Goal: Transaction & Acquisition: Purchase product/service

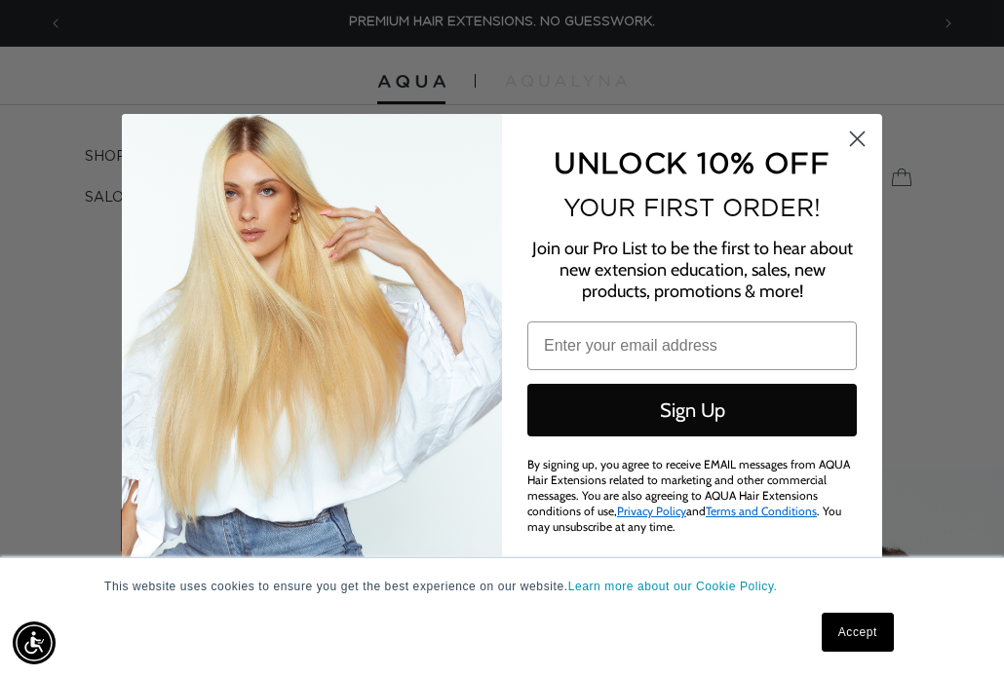
type input "[EMAIL_ADDRESS][DOMAIN_NAME]"
click input "Submit" at bounding box center [0, 0] width 0 height 0
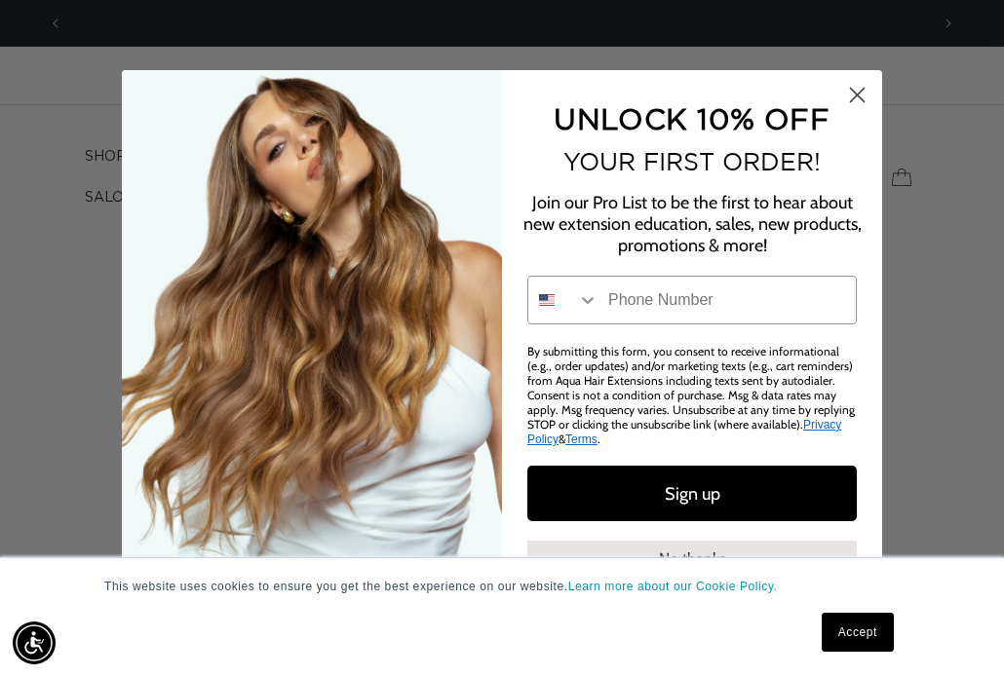
scroll to position [0, 1731]
click at [858, 101] on icon "Close dialog" at bounding box center [858, 96] width 14 height 14
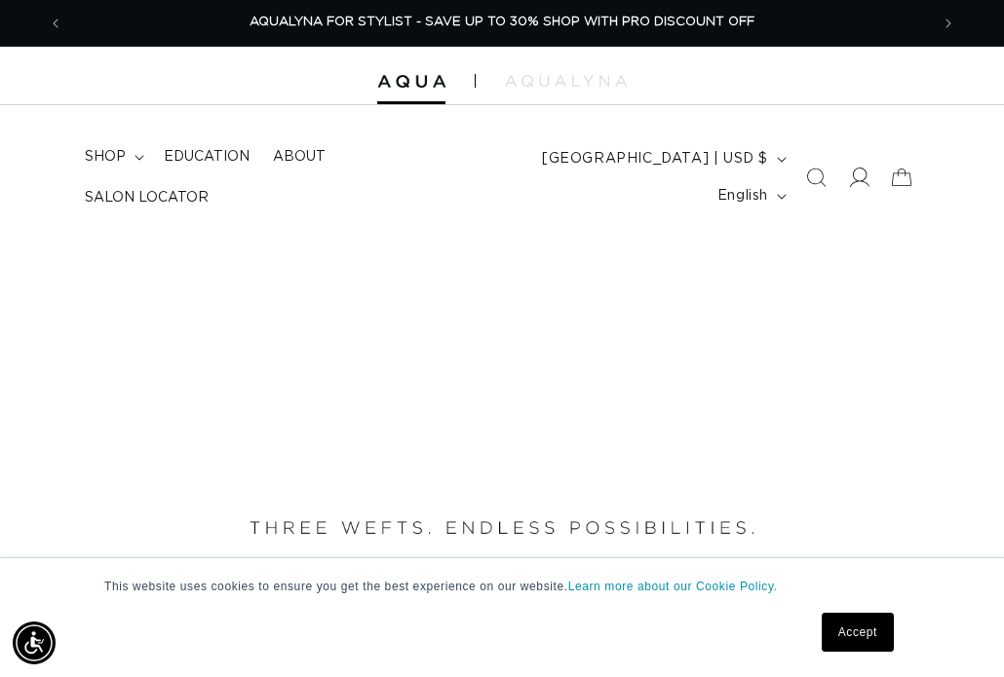
click at [866, 172] on icon at bounding box center [860, 177] width 20 height 19
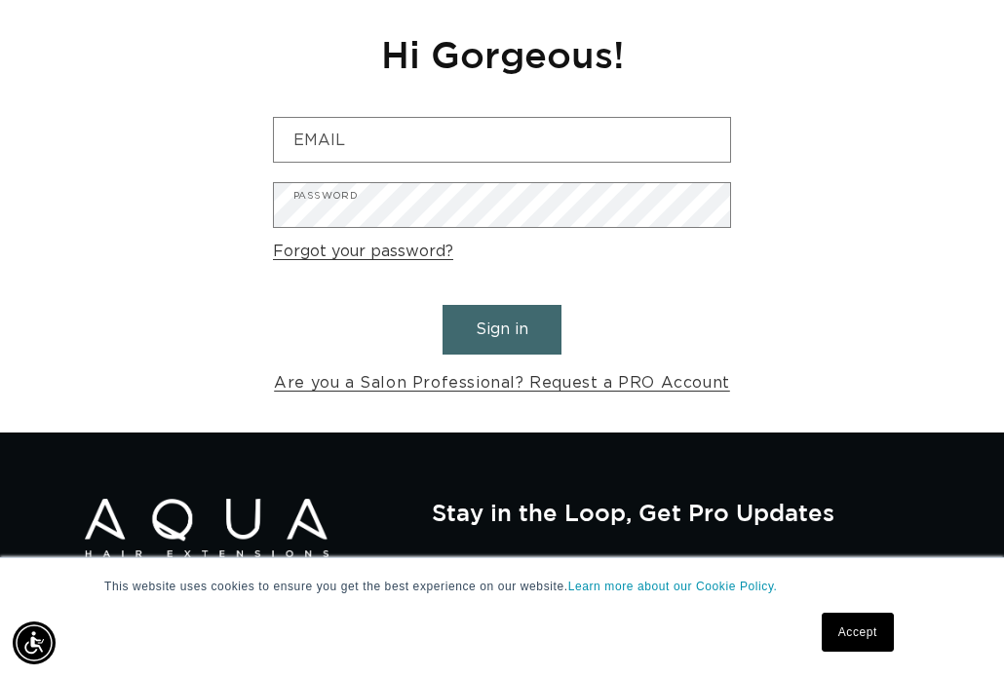
scroll to position [0, 865]
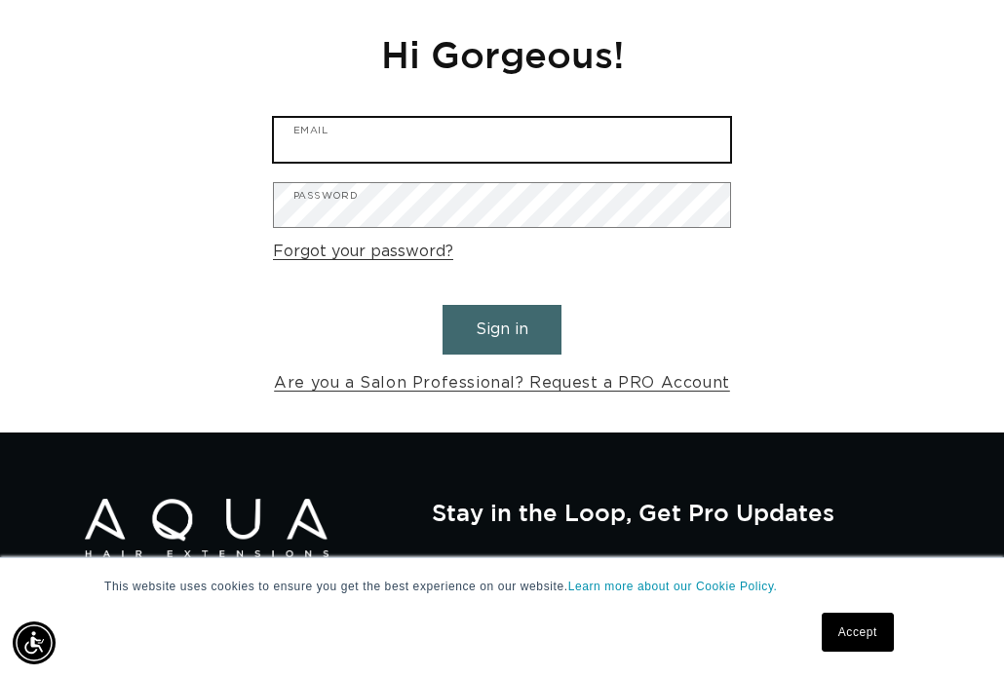
type input "[EMAIL_ADDRESS][DOMAIN_NAME]"
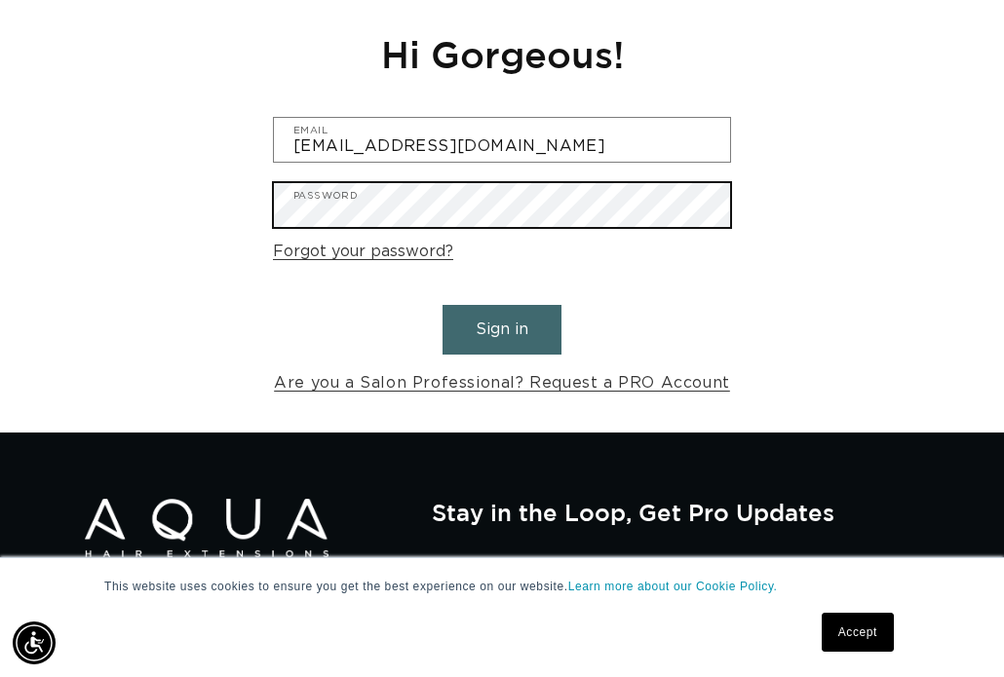
click at [502, 319] on button "Sign in" at bounding box center [501, 330] width 119 height 50
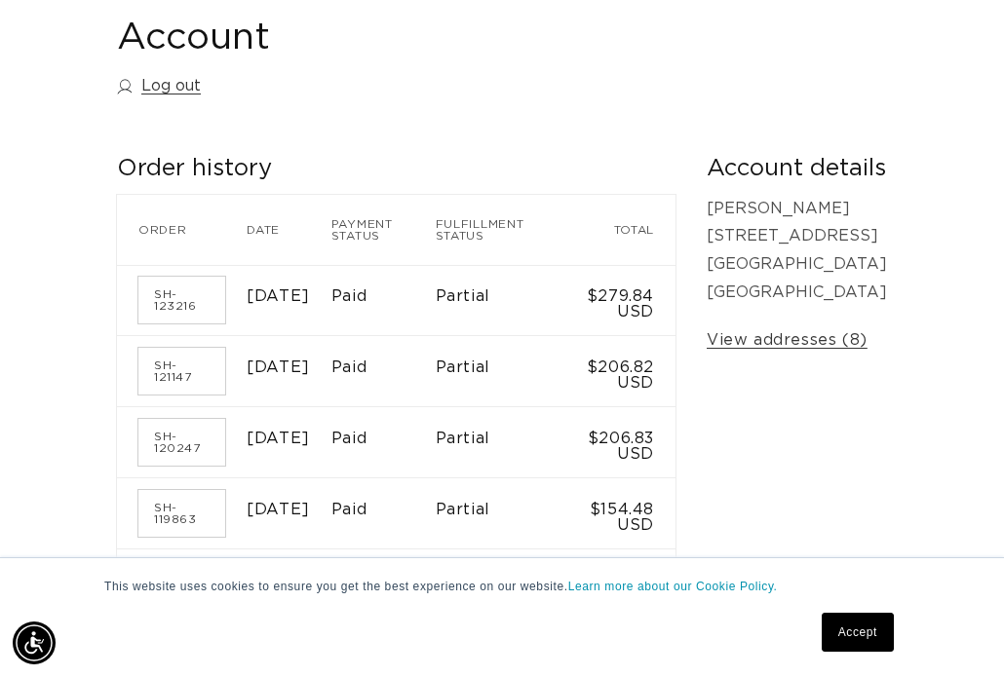
scroll to position [0, 865]
click at [171, 438] on link "SH-120247" at bounding box center [181, 442] width 87 height 47
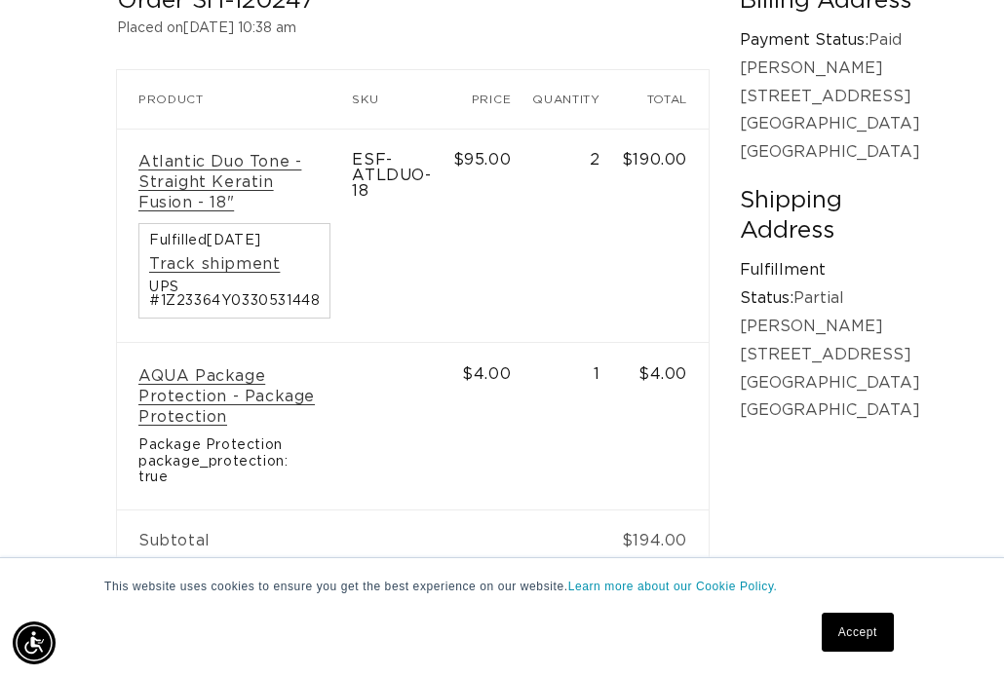
scroll to position [0, 1731]
click at [215, 163] on link "Atlantic Duo Tone - Straight Keratin Fusion - 18"" at bounding box center [234, 182] width 192 height 60
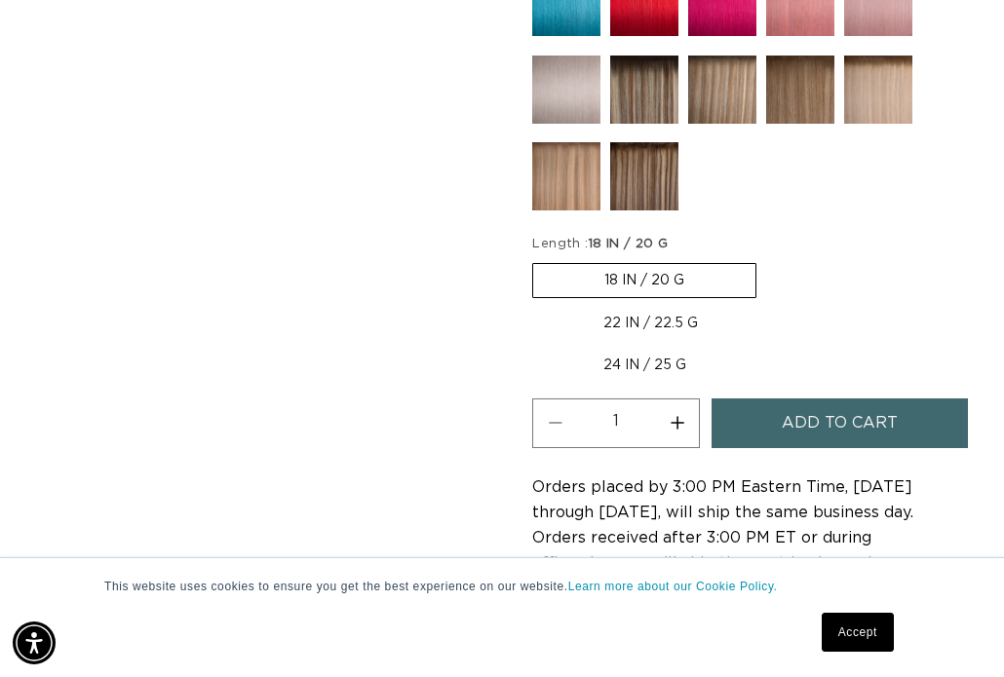
scroll to position [0, 865]
click at [678, 417] on button "Increase quantity for Atlantic Duo Tone - Keratin Fusion" at bounding box center [677, 424] width 44 height 50
type input "3"
click at [787, 415] on span "Add to cart" at bounding box center [840, 424] width 116 height 50
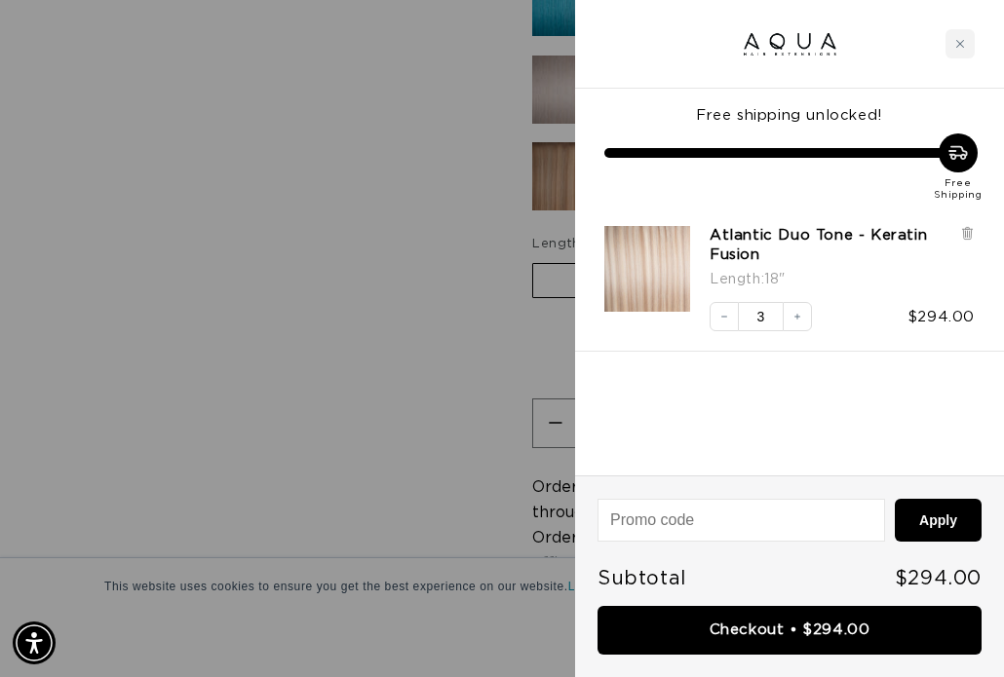
scroll to position [0, 0]
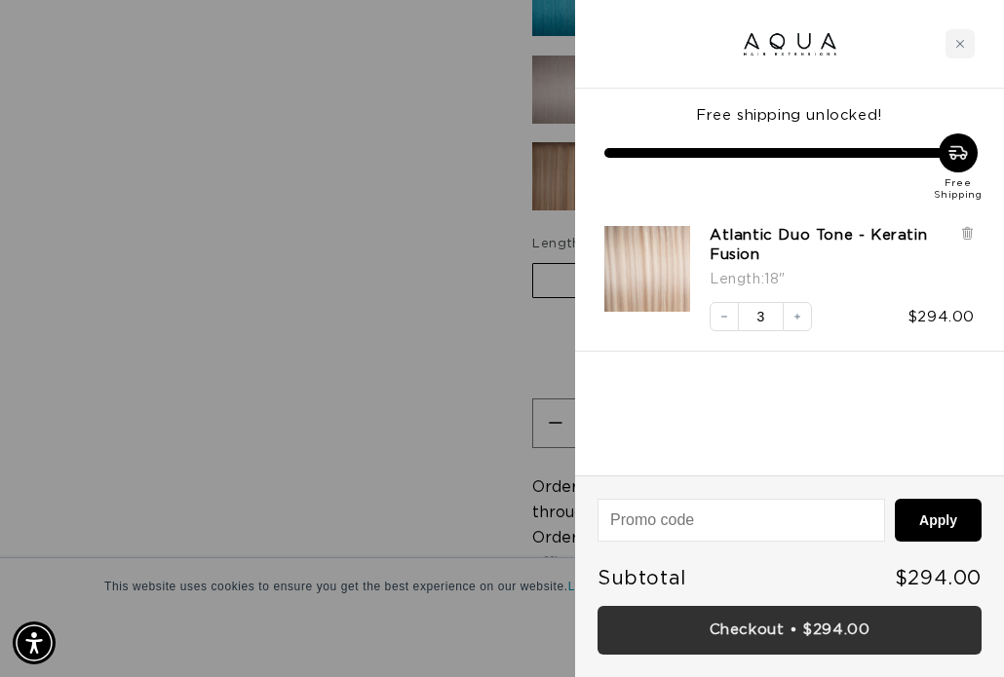
click at [850, 621] on link "Checkout • $294.00" at bounding box center [789, 631] width 384 height 50
